Goal: Communication & Community: Answer question/provide support

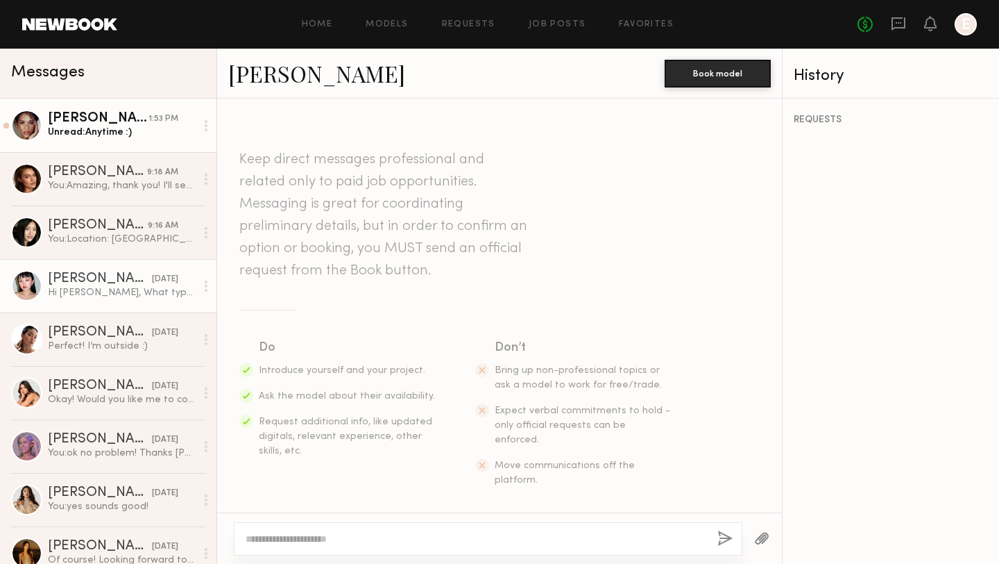
scroll to position [1913, 0]
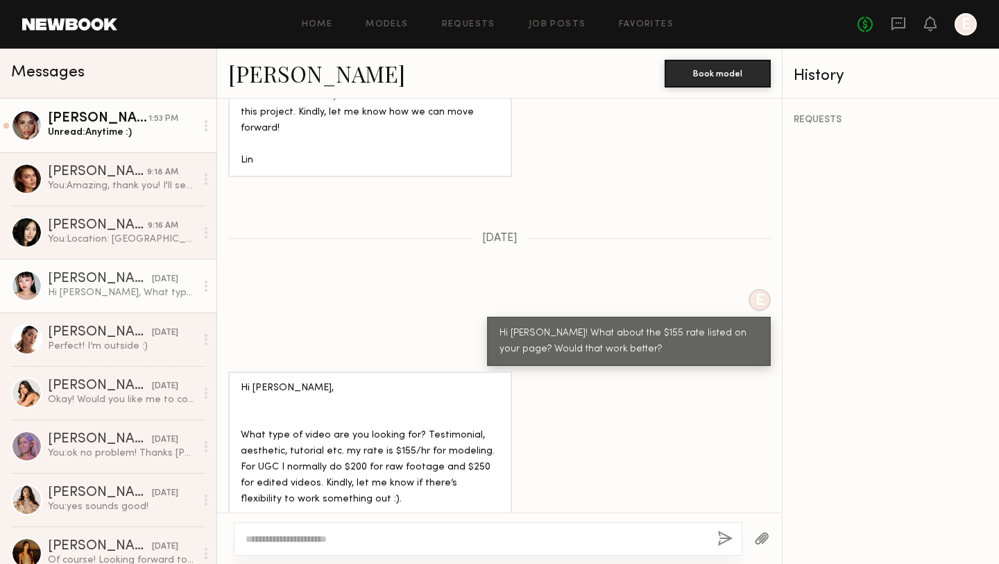
click at [72, 136] on div "Unread: Anytime :)" at bounding box center [122, 132] width 148 height 13
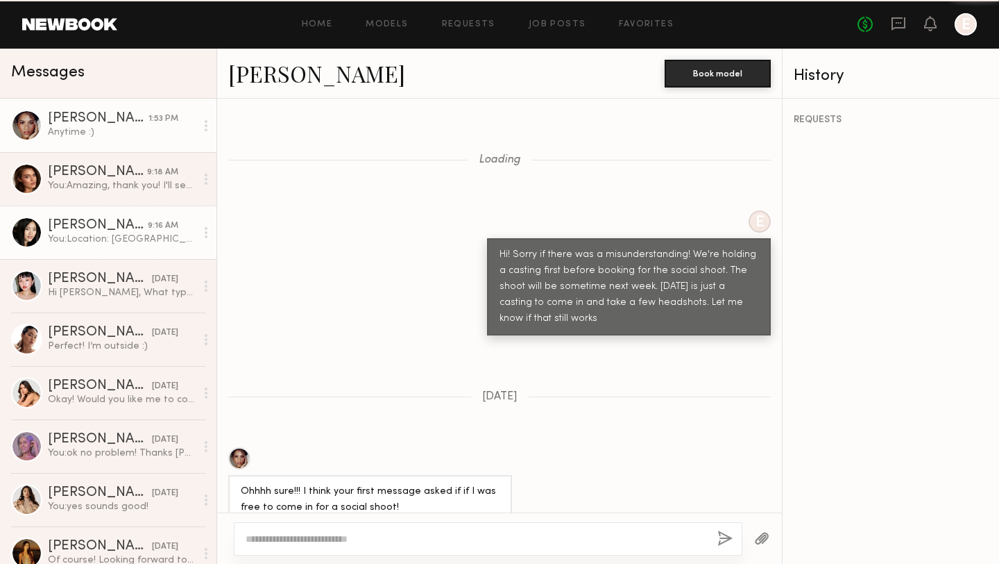
scroll to position [856, 0]
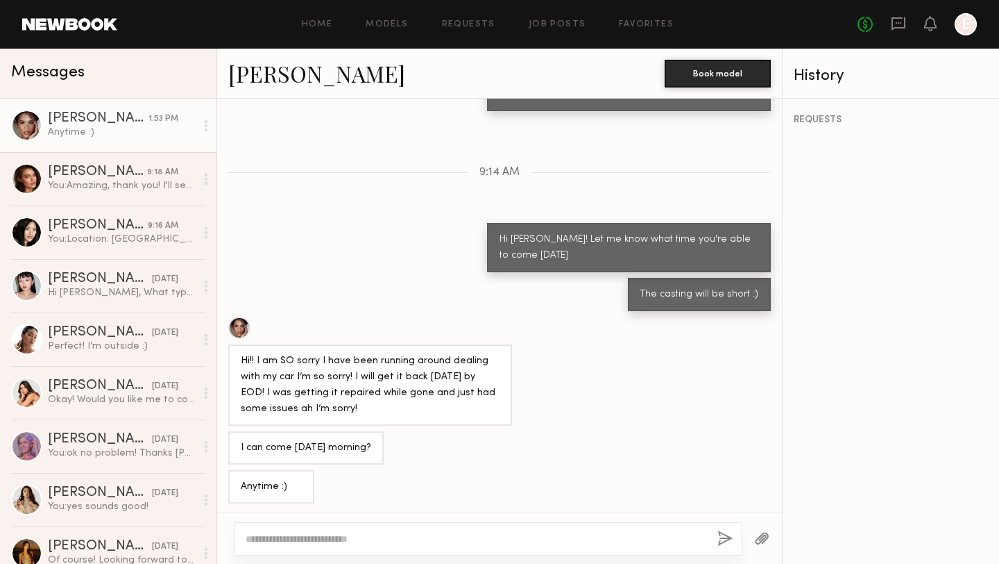
click at [348, 539] on textarea at bounding box center [476, 539] width 461 height 14
click at [247, 541] on textarea "**********" at bounding box center [476, 539] width 461 height 14
click at [616, 541] on textarea "**********" at bounding box center [476, 539] width 461 height 14
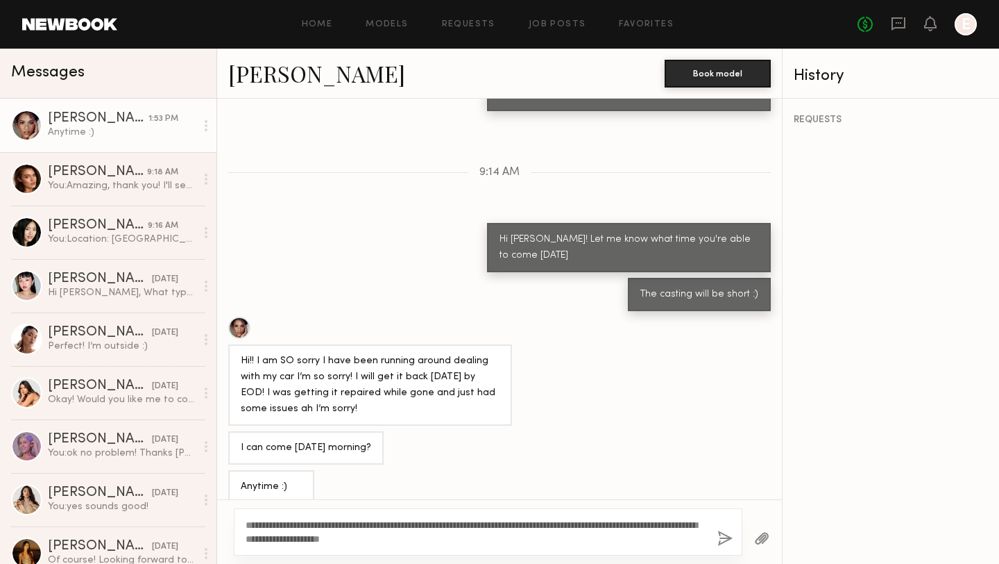
type textarea "**********"
click at [734, 535] on div "**********" at bounding box center [488, 531] width 509 height 47
click at [723, 536] on button "button" at bounding box center [725, 538] width 15 height 17
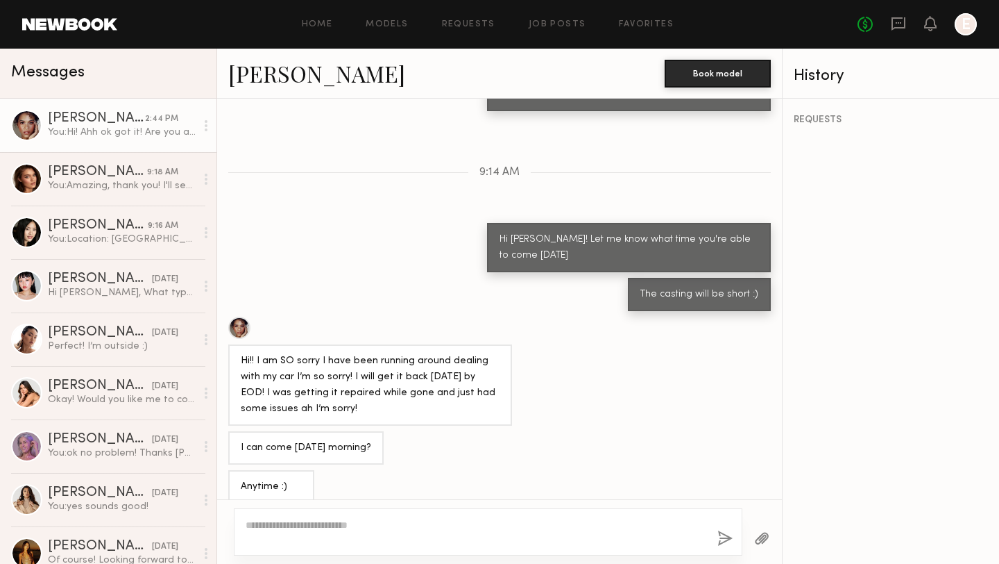
scroll to position [1033, 0]
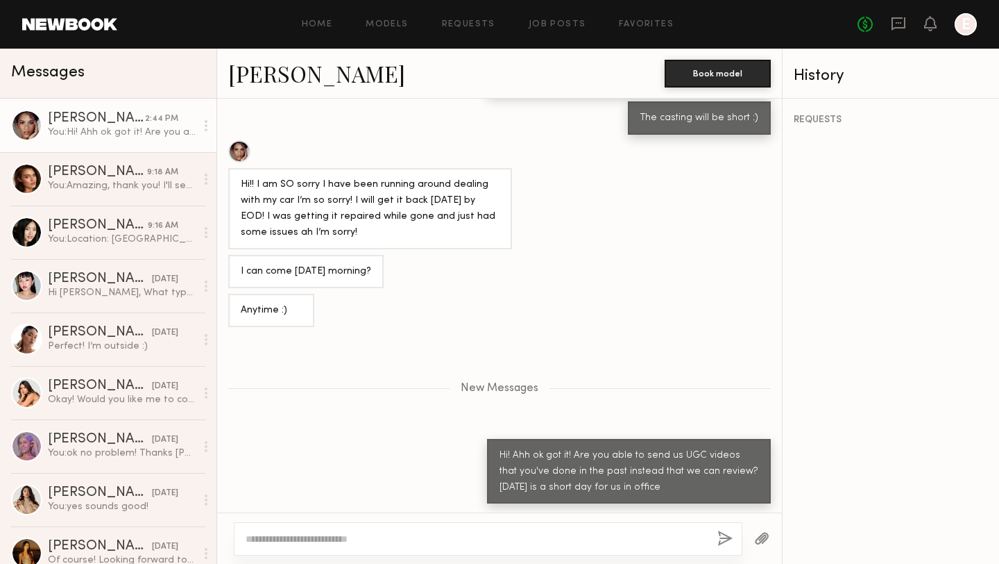
click at [543, 531] on div at bounding box center [488, 538] width 509 height 33
click at [540, 539] on textarea at bounding box center [476, 539] width 461 height 14
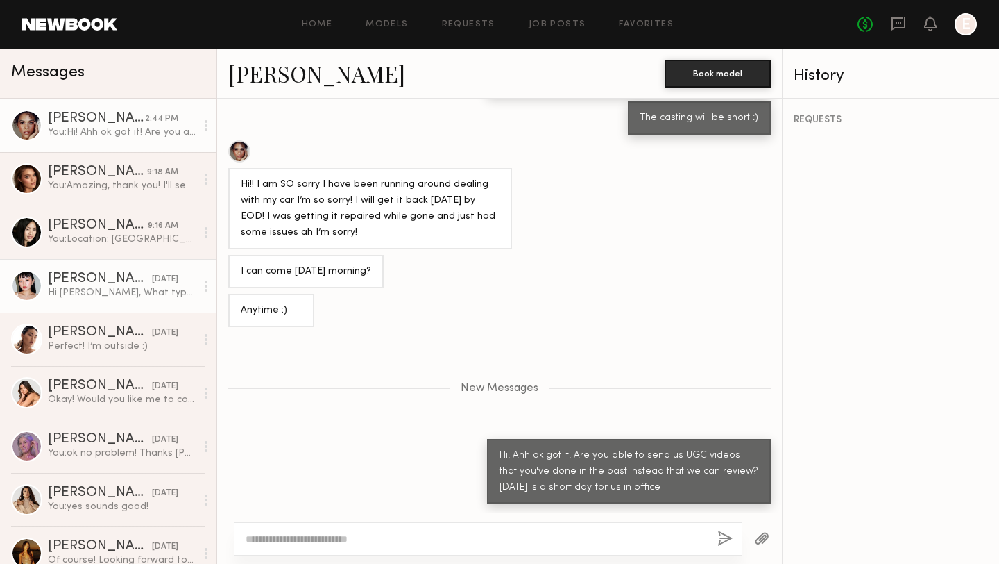
click at [122, 289] on div "Hi [PERSON_NAME], What type of video are you looking for? Testimonial, aestheti…" at bounding box center [122, 292] width 148 height 13
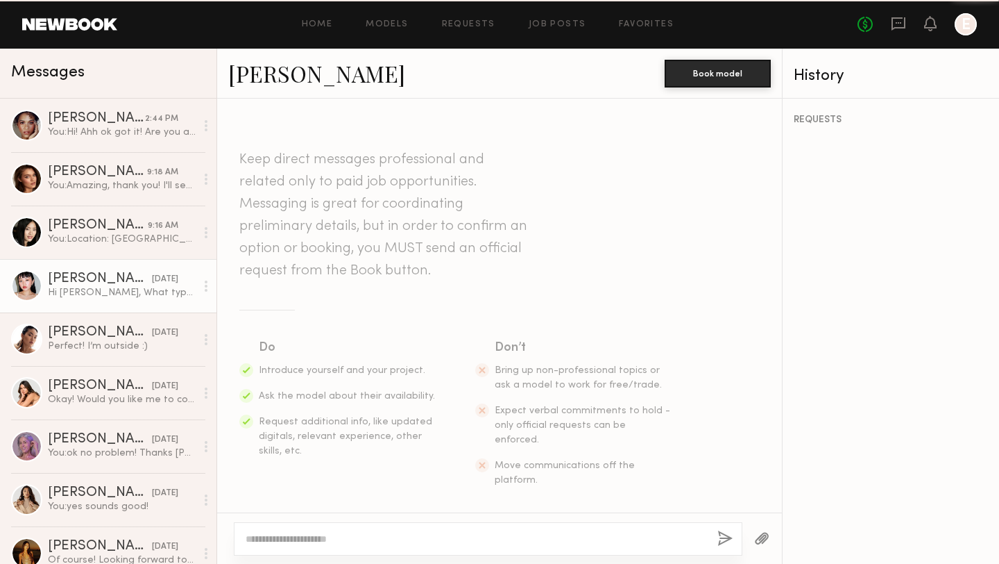
scroll to position [1913, 0]
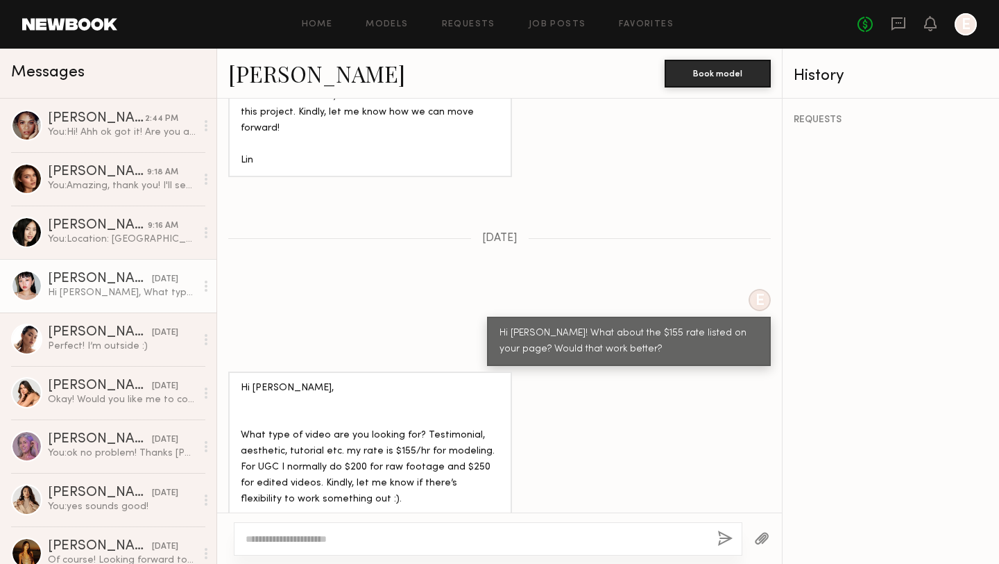
click at [255, 71] on link "[PERSON_NAME]" at bounding box center [316, 73] width 177 height 30
click at [359, 532] on textarea at bounding box center [476, 539] width 461 height 14
drag, startPoint x: 536, startPoint y: 537, endPoint x: 280, endPoint y: 537, distance: 256.1
click at [280, 537] on textarea "**********" at bounding box center [476, 539] width 461 height 14
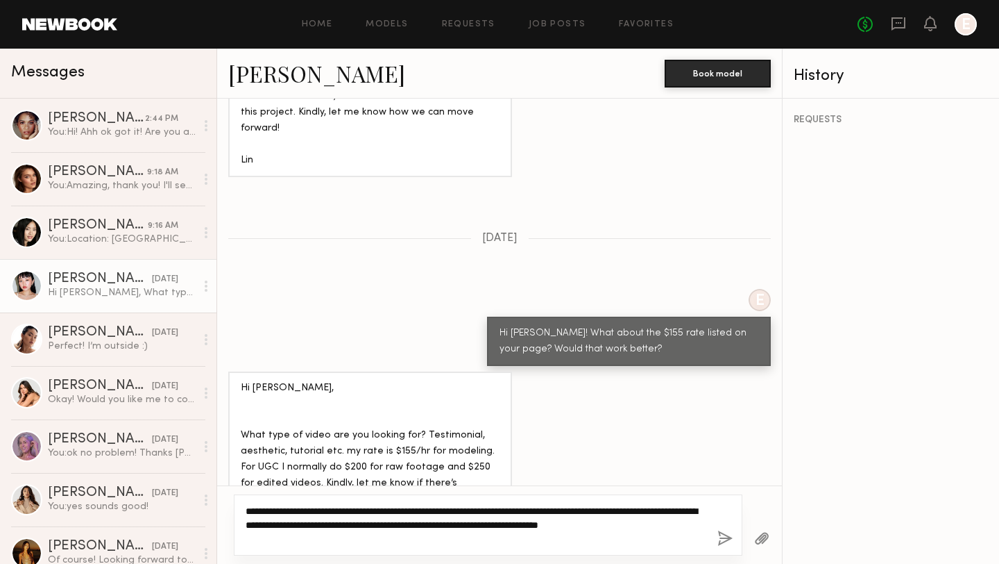
type textarea "**********"
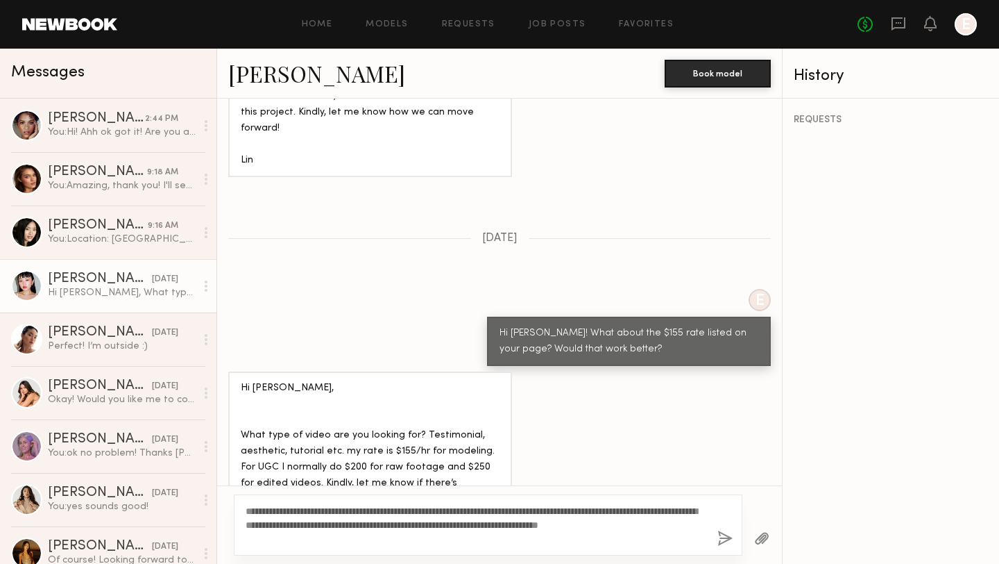
click at [729, 534] on button "button" at bounding box center [725, 538] width 15 height 17
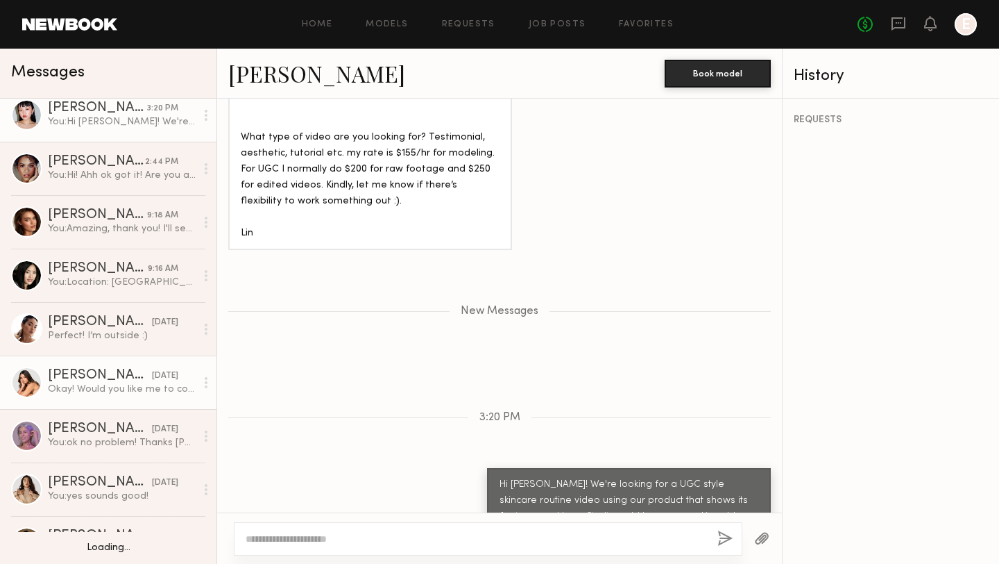
scroll to position [0, 0]
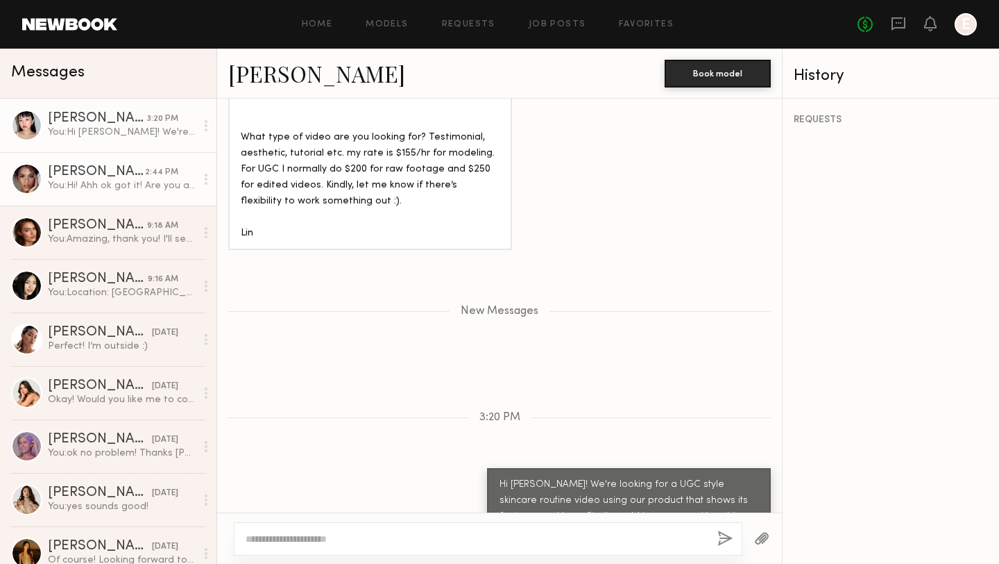
click at [96, 180] on div "You: Hi! Ahh ok got it! Are you able to send us UGC videos that you've done in …" at bounding box center [122, 185] width 148 height 13
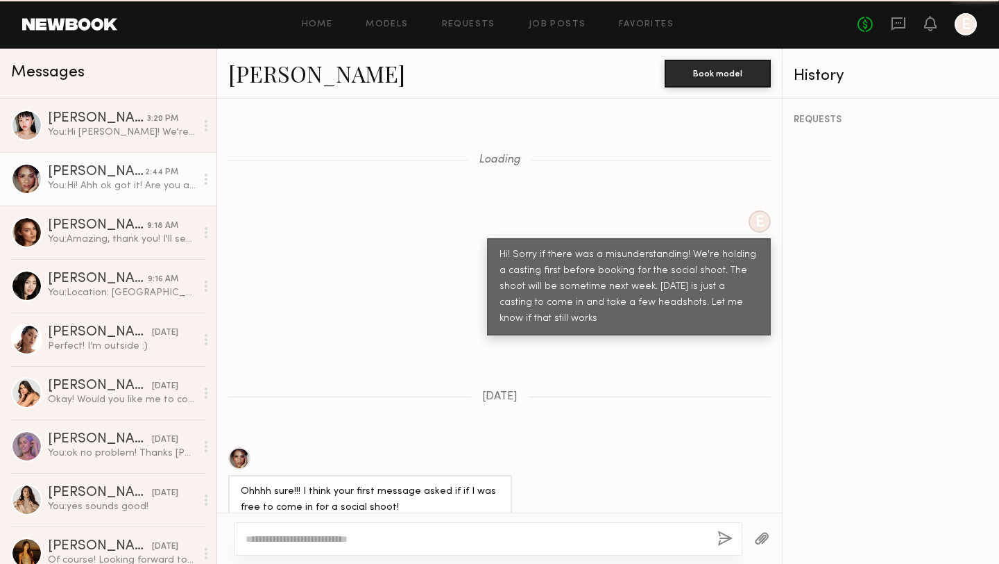
scroll to position [927, 0]
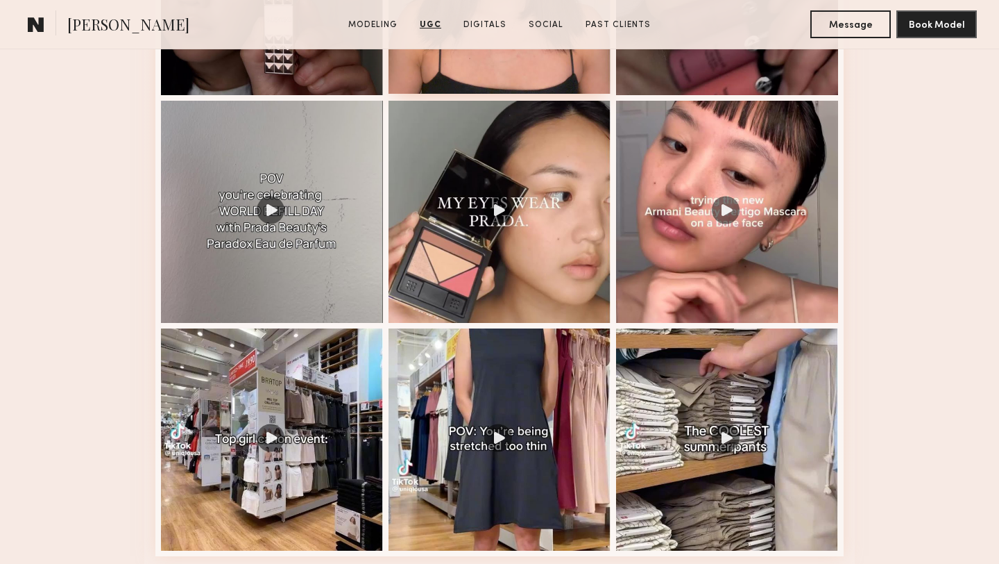
scroll to position [1795, 0]
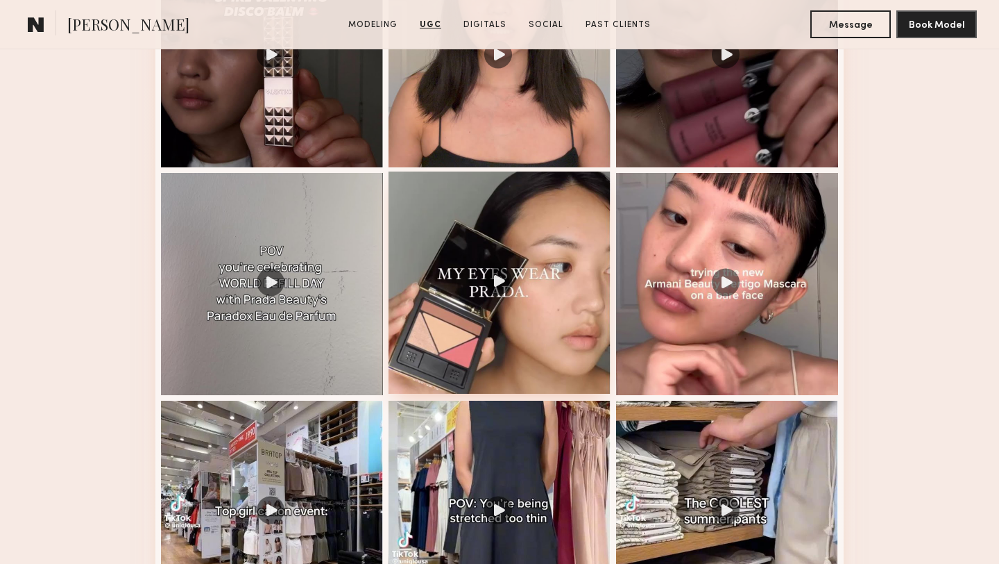
click at [503, 327] on div at bounding box center [500, 282] width 222 height 222
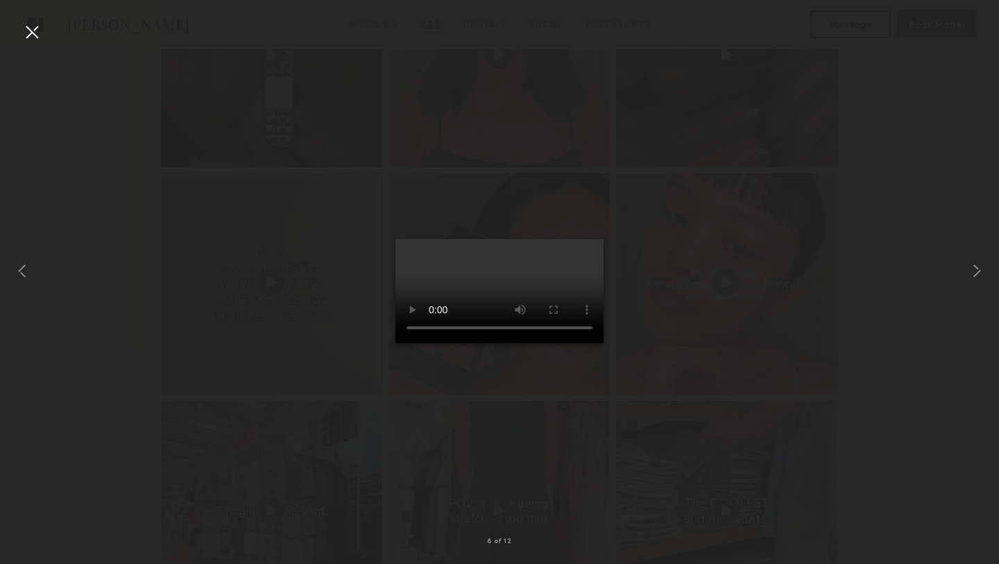
click at [28, 39] on div at bounding box center [32, 32] width 22 height 22
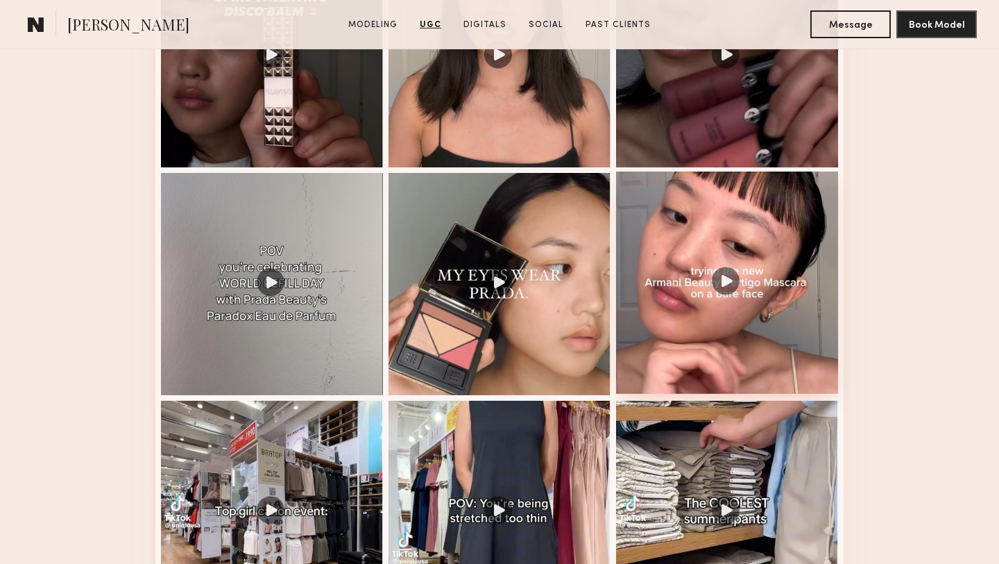
click at [679, 229] on div at bounding box center [727, 282] width 222 height 222
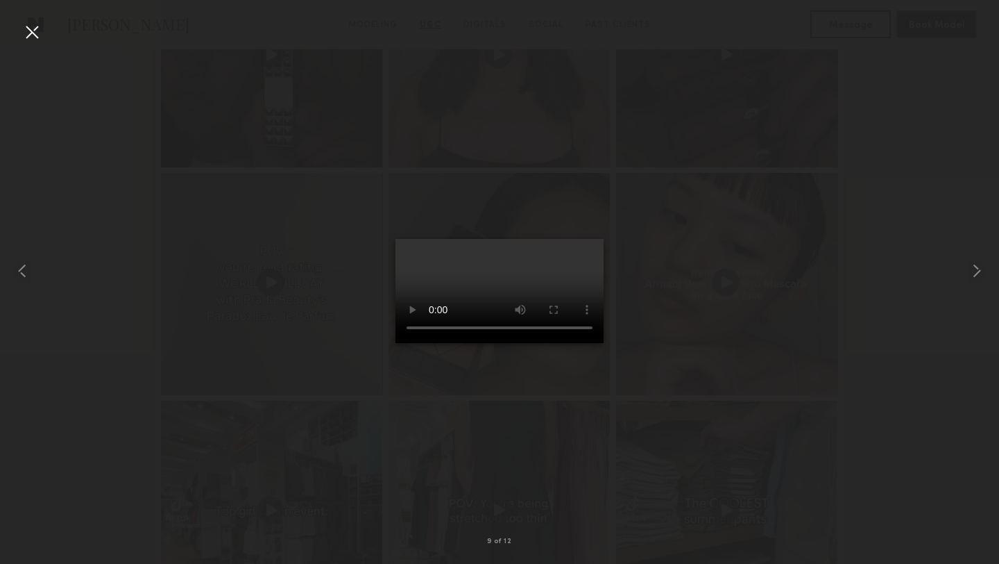
click at [26, 33] on div at bounding box center [32, 32] width 22 height 22
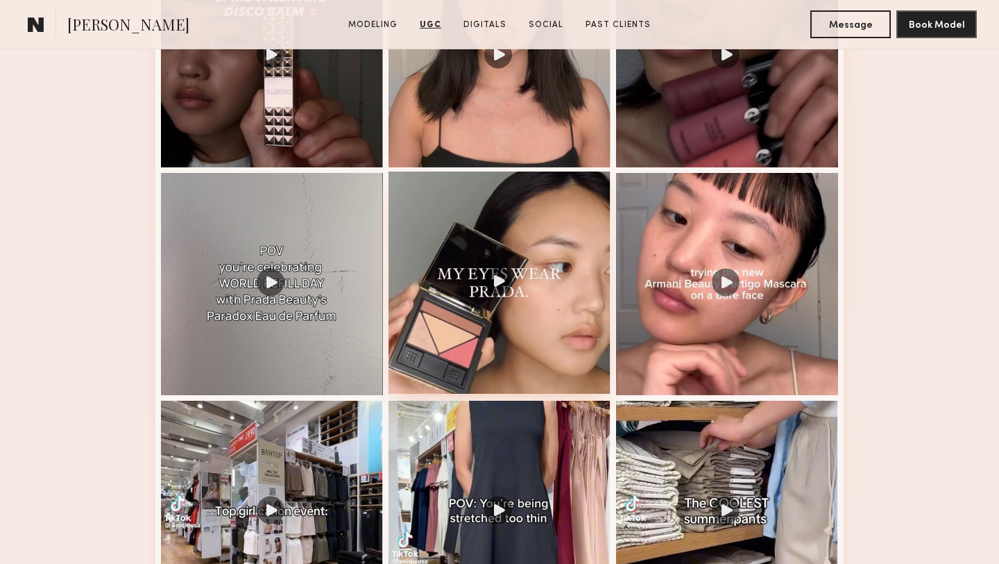
scroll to position [1592, 0]
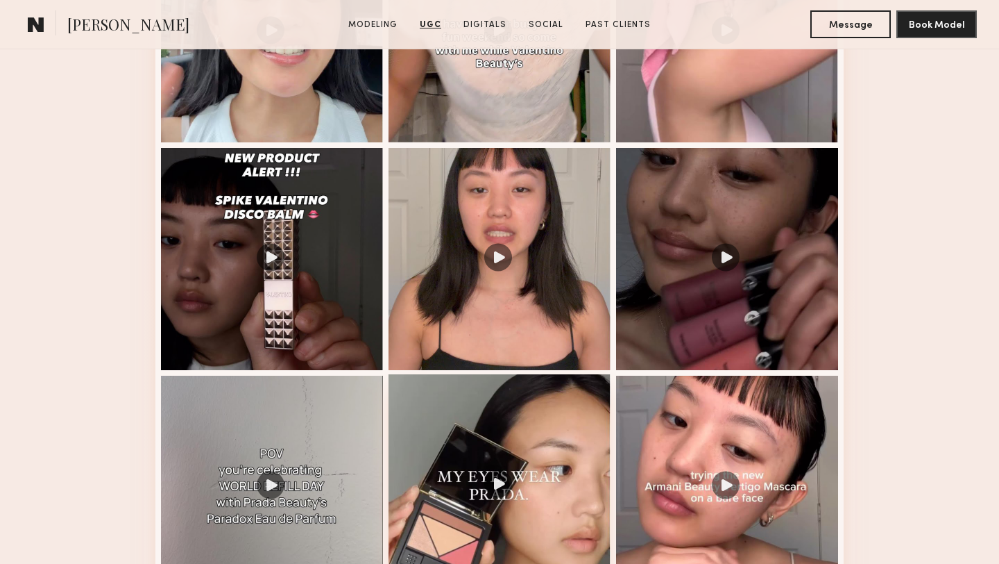
click at [484, 235] on div at bounding box center [500, 259] width 222 height 222
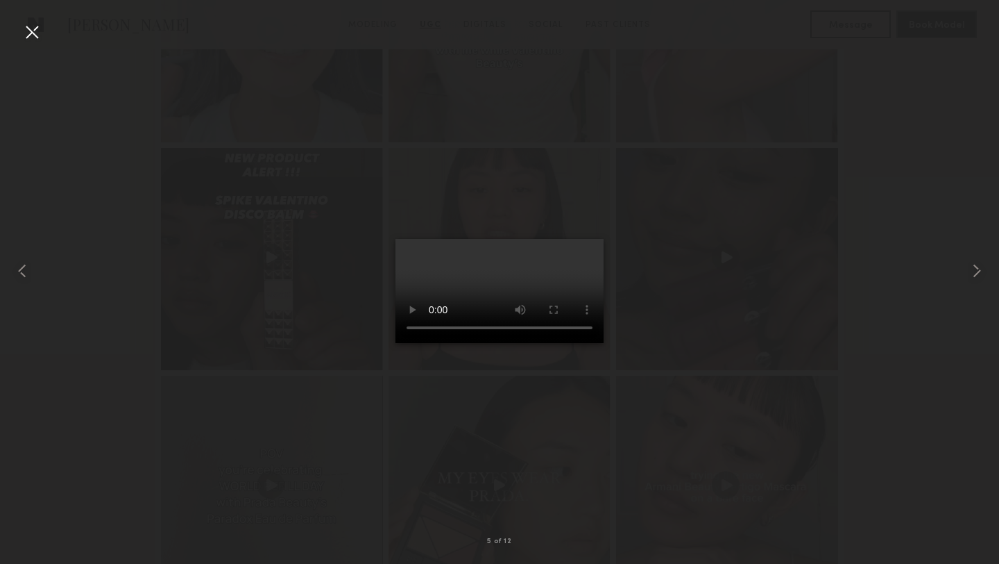
click at [132, 84] on div at bounding box center [499, 270] width 999 height 497
click at [33, 31] on div at bounding box center [32, 32] width 22 height 22
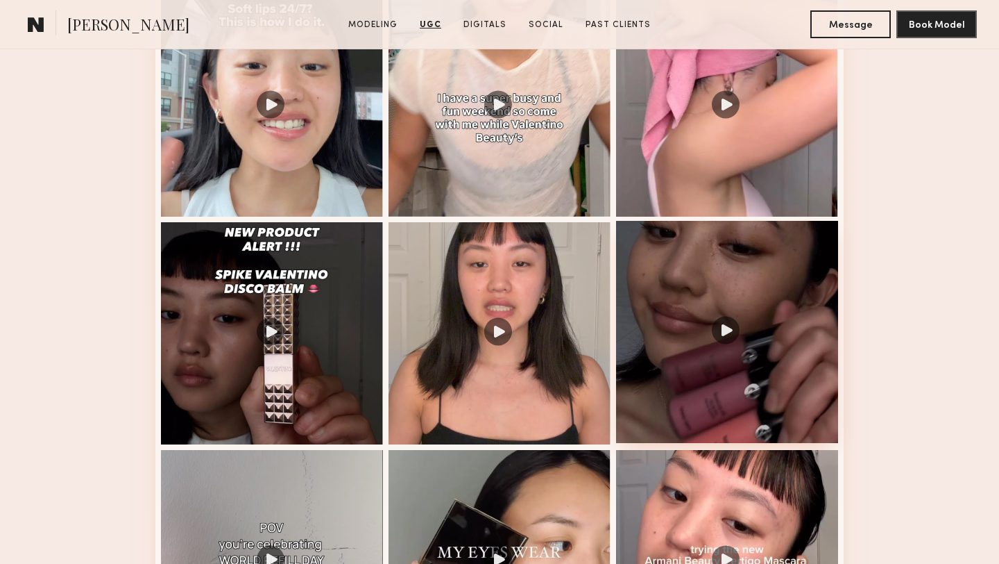
scroll to position [1354, 0]
